Goal: Transaction & Acquisition: Purchase product/service

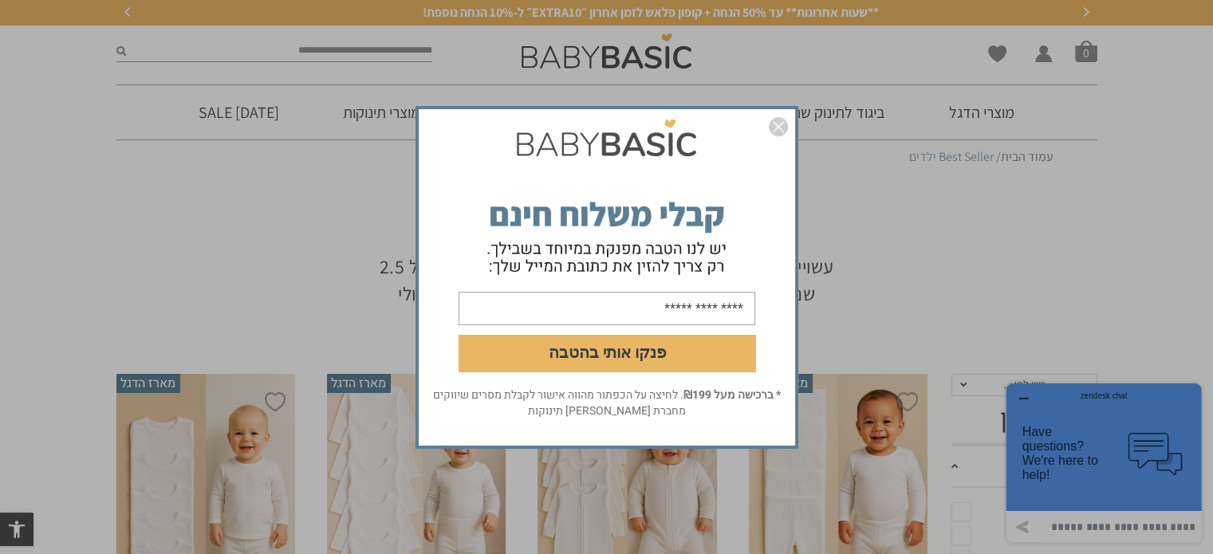
click at [770, 129] on img "סגור" at bounding box center [778, 126] width 19 height 19
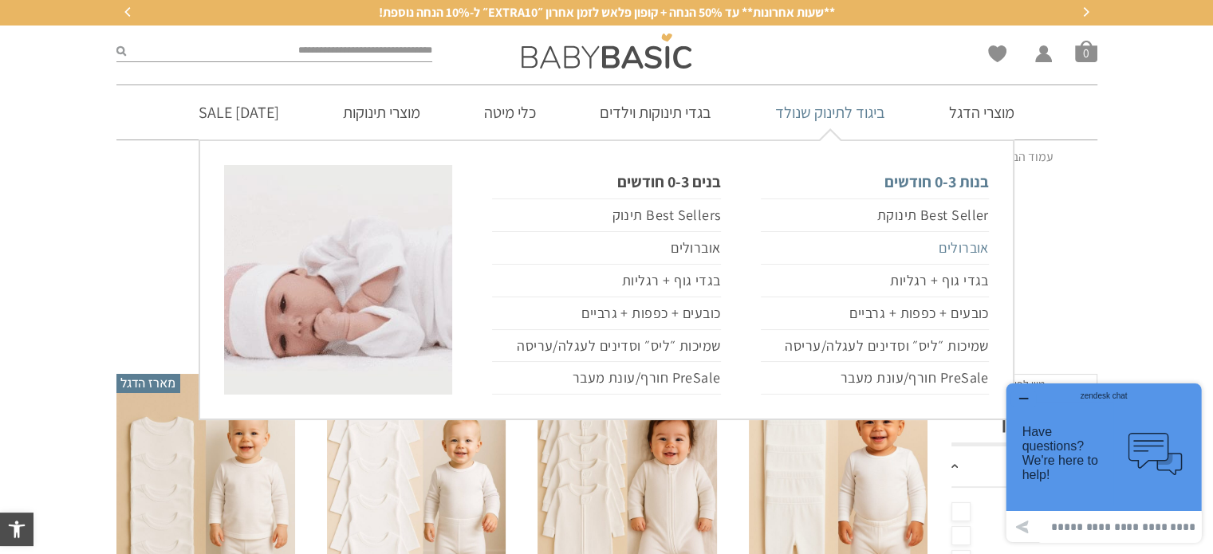
click at [977, 244] on link "אוברולים" at bounding box center [875, 248] width 228 height 33
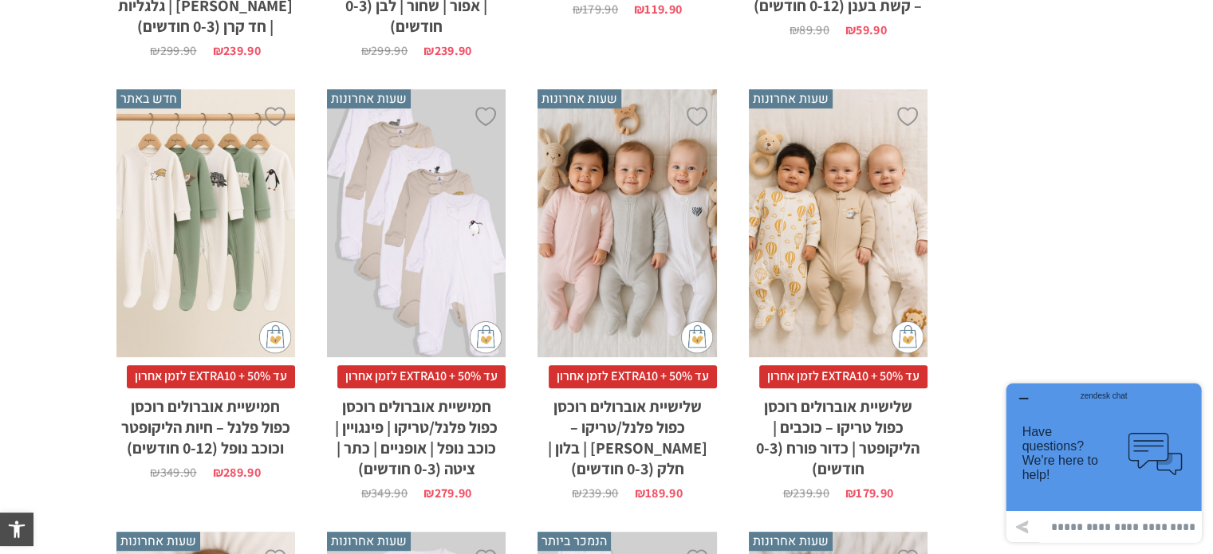
scroll to position [1097, 0]
